Goal: Task Accomplishment & Management: Manage account settings

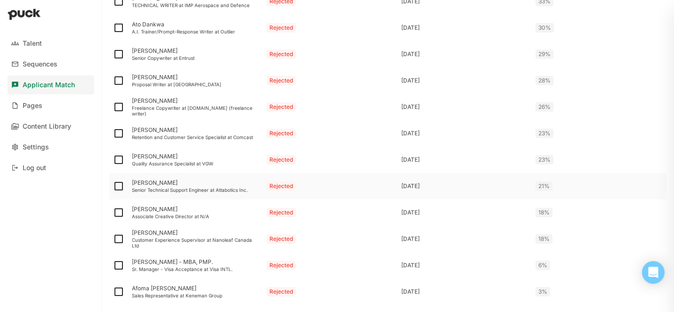
scroll to position [1281, 0]
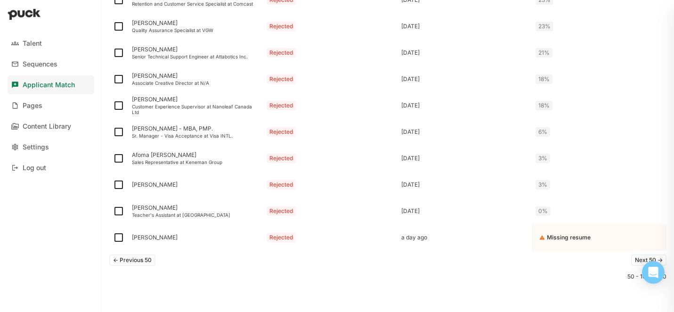
click at [138, 259] on button "<- Previous 50" at bounding box center [132, 259] width 46 height 11
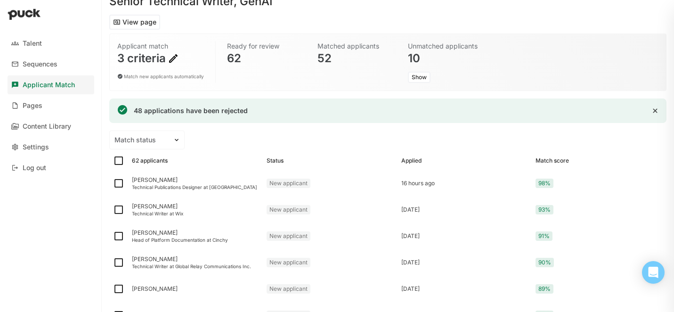
scroll to position [43, 0]
click at [162, 178] on div "[PERSON_NAME]" at bounding box center [195, 179] width 127 height 7
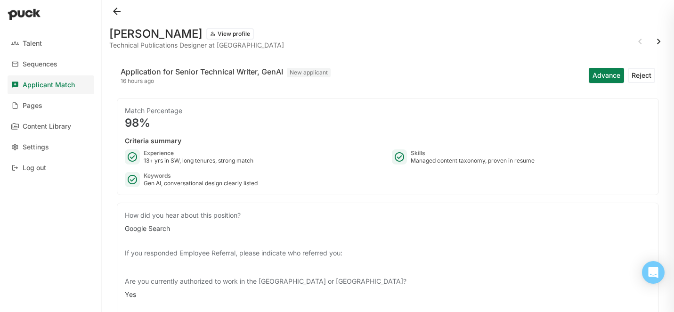
click at [597, 77] on button "Advance" at bounding box center [606, 75] width 35 height 15
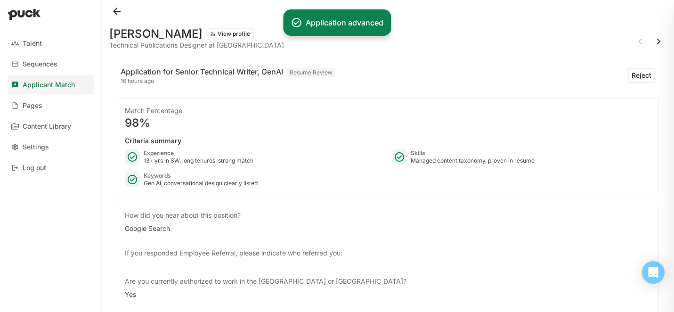
click at [659, 42] on button at bounding box center [659, 41] width 15 height 15
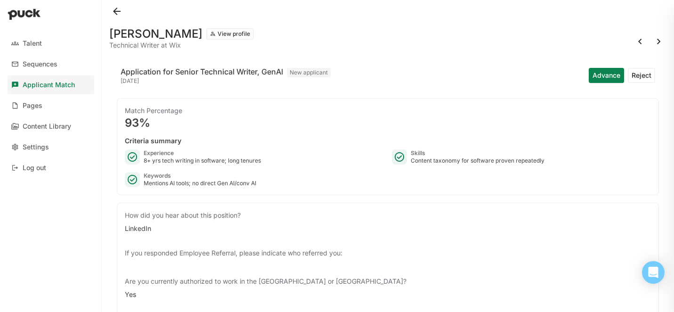
click at [599, 77] on button "Advance" at bounding box center [606, 75] width 35 height 15
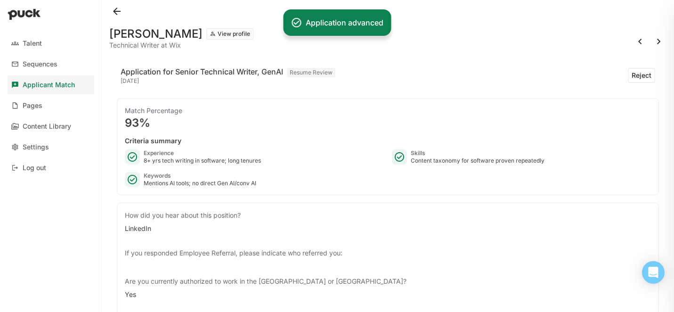
click at [661, 41] on button at bounding box center [659, 41] width 15 height 15
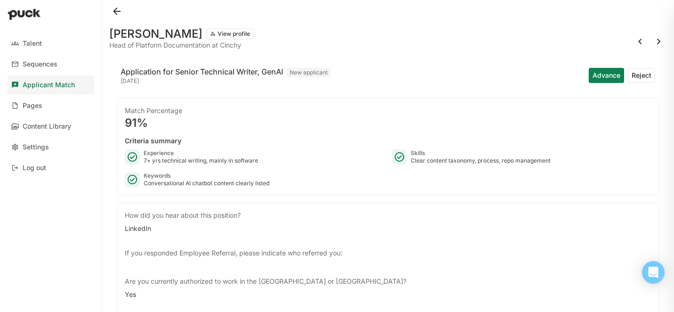
click at [598, 77] on button "Advance" at bounding box center [606, 75] width 35 height 15
click at [660, 42] on button at bounding box center [659, 41] width 15 height 15
click at [597, 80] on button "Advance" at bounding box center [606, 75] width 35 height 15
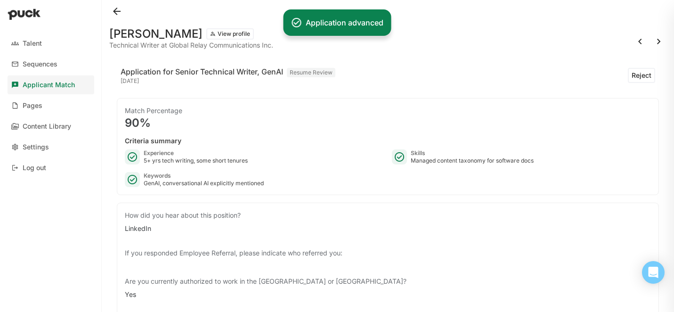
click at [662, 41] on button at bounding box center [659, 41] width 15 height 15
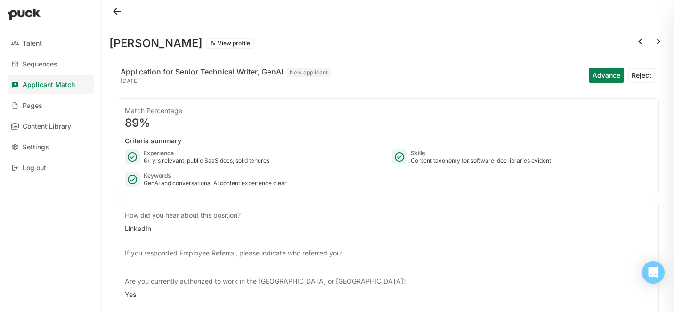
click at [655, 43] on button at bounding box center [659, 41] width 15 height 15
click at [656, 43] on button at bounding box center [659, 41] width 15 height 15
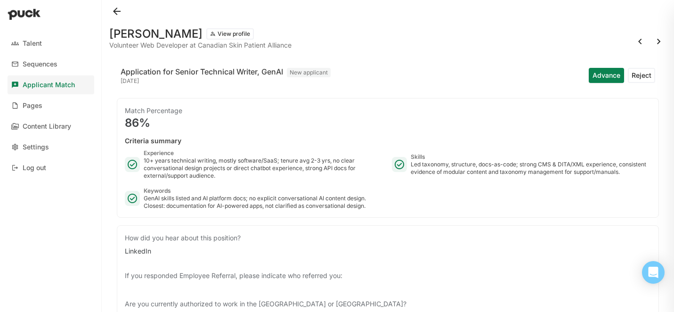
click at [118, 15] on button at bounding box center [116, 11] width 15 height 15
